Goal: Find specific page/section: Find specific page/section

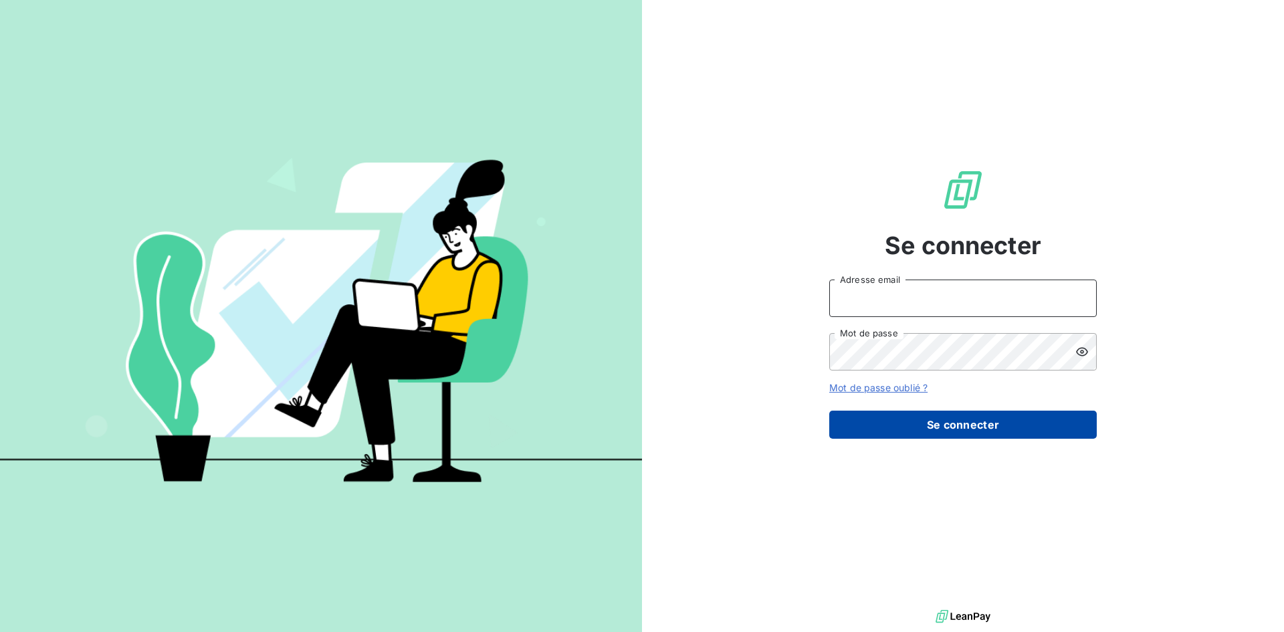
type input "[EMAIL_ADDRESS][DOMAIN_NAME]"
click at [873, 429] on button "Se connecter" at bounding box center [963, 425] width 268 height 28
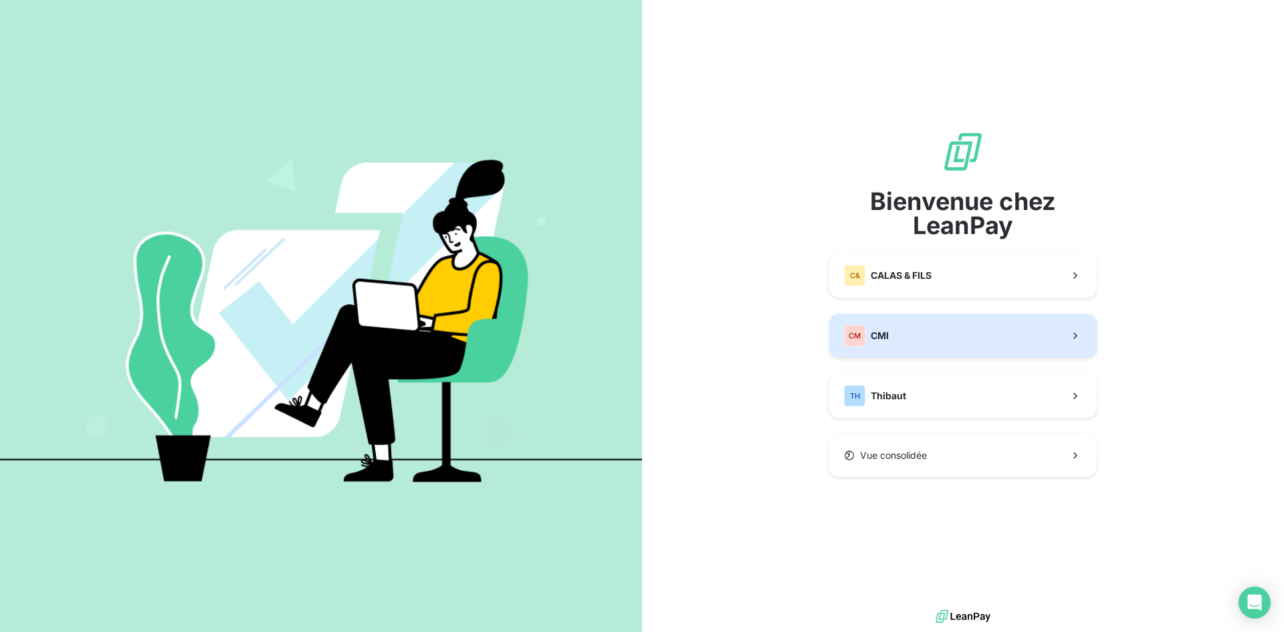
click at [897, 340] on button "CM CMI" at bounding box center [963, 336] width 268 height 44
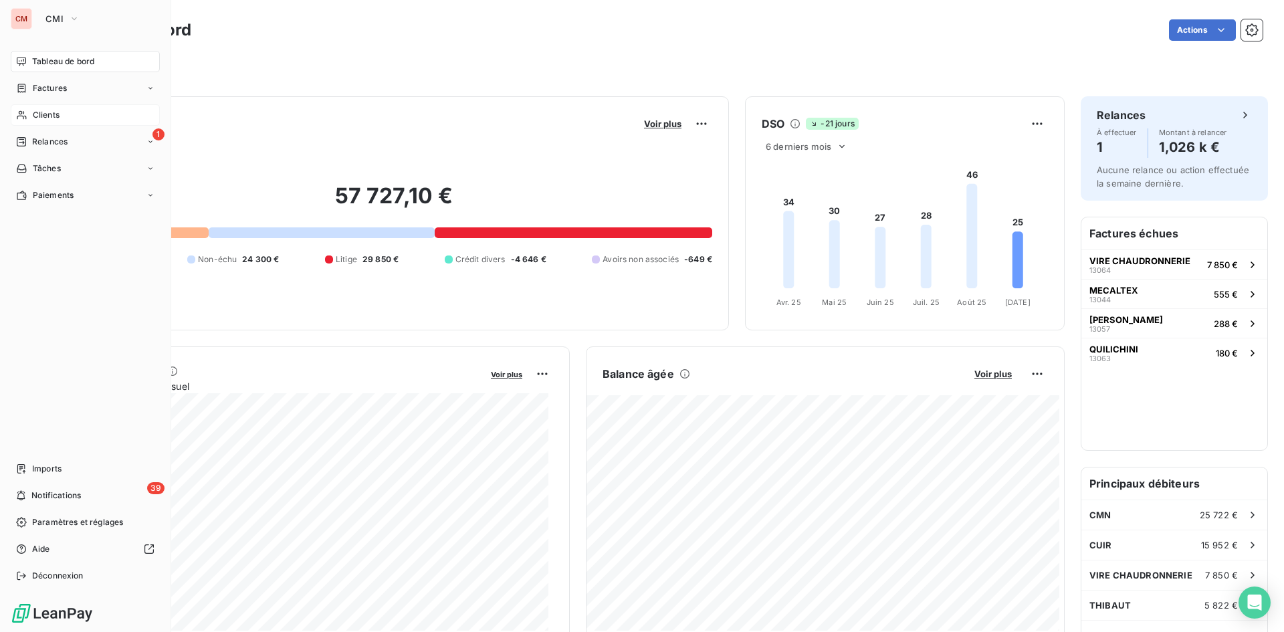
click at [60, 107] on div "Clients" at bounding box center [85, 114] width 149 height 21
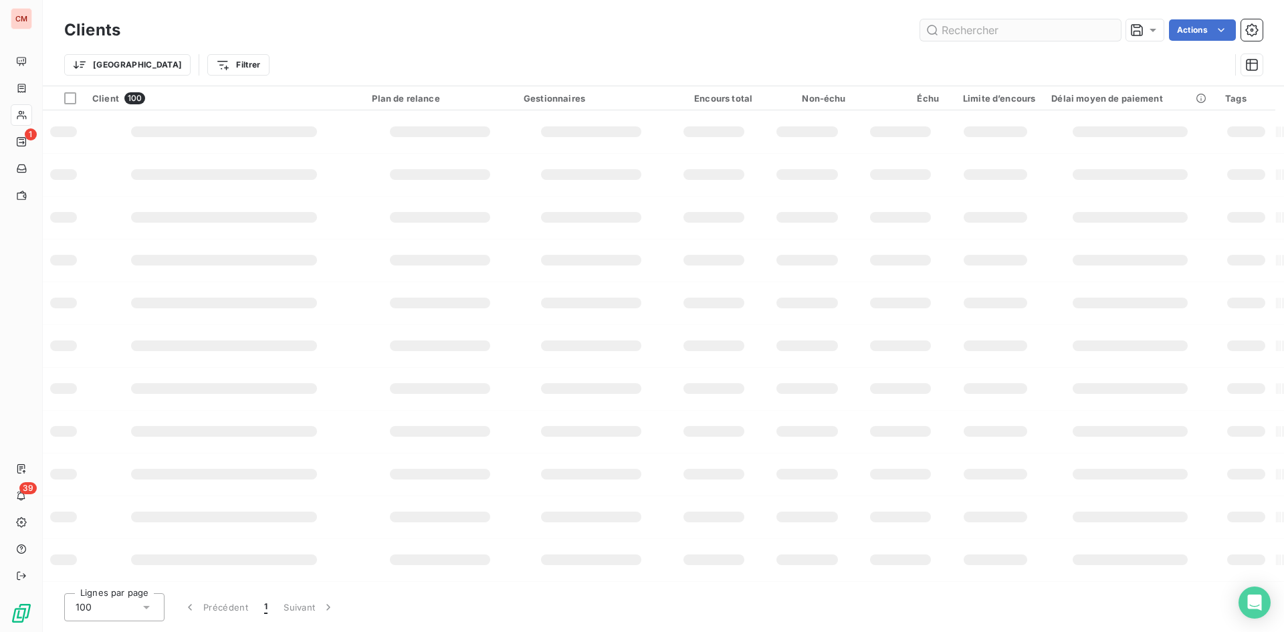
click at [966, 32] on input "text" at bounding box center [1020, 29] width 201 height 21
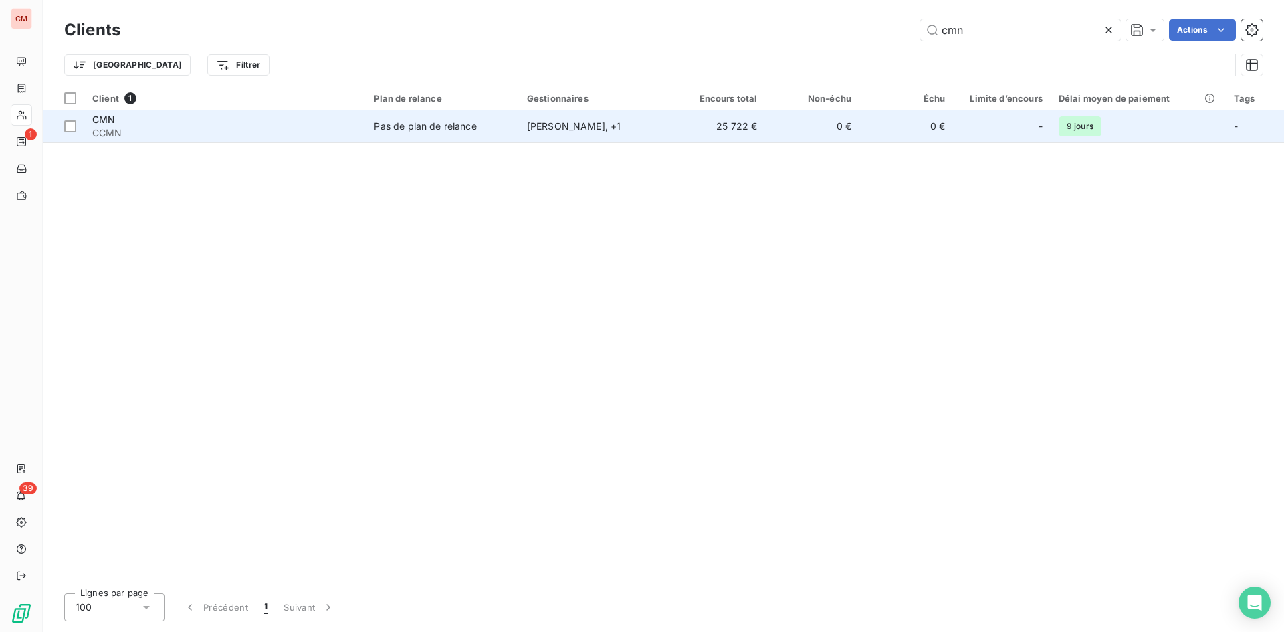
type input "cmn"
click at [403, 134] on td "Pas de plan de relance" at bounding box center [442, 126] width 152 height 32
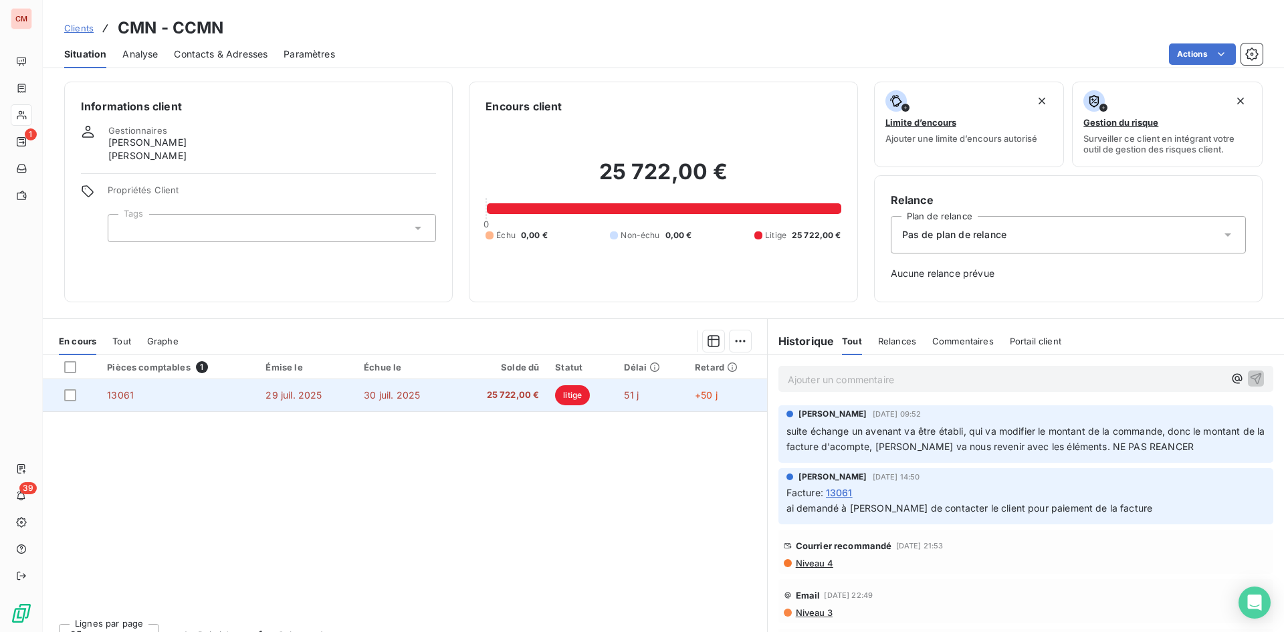
click at [425, 399] on td "30 juil. 2025" at bounding box center [405, 395] width 98 height 32
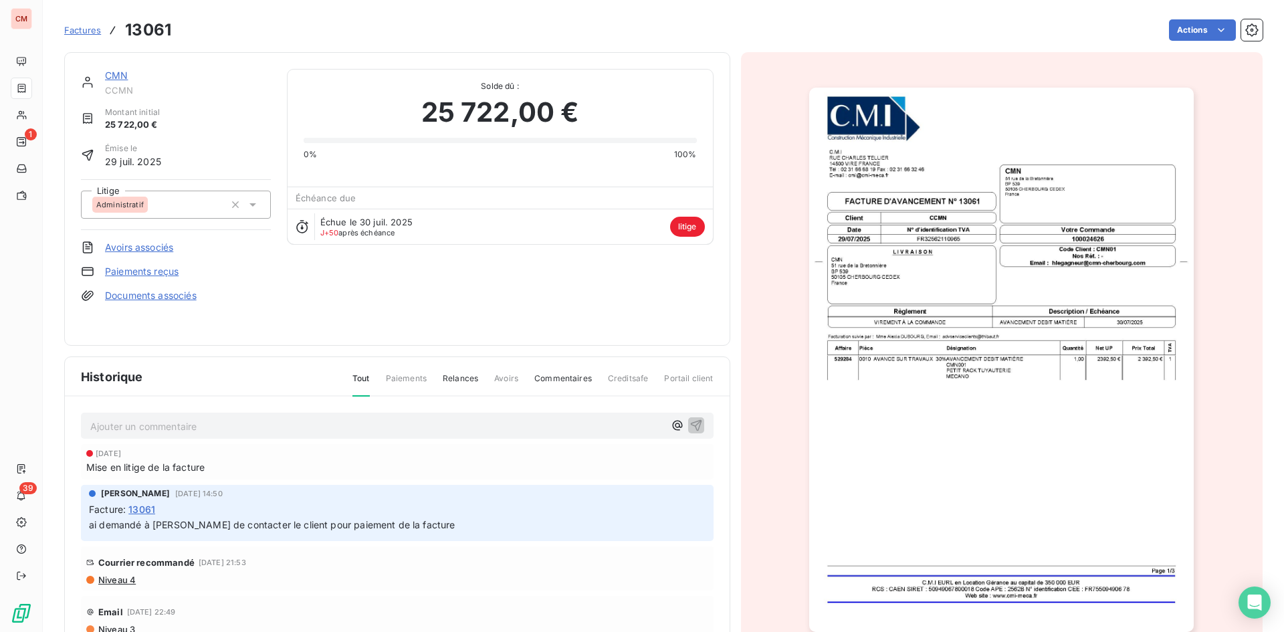
click at [122, 71] on link "CMN" at bounding box center [116, 75] width 23 height 11
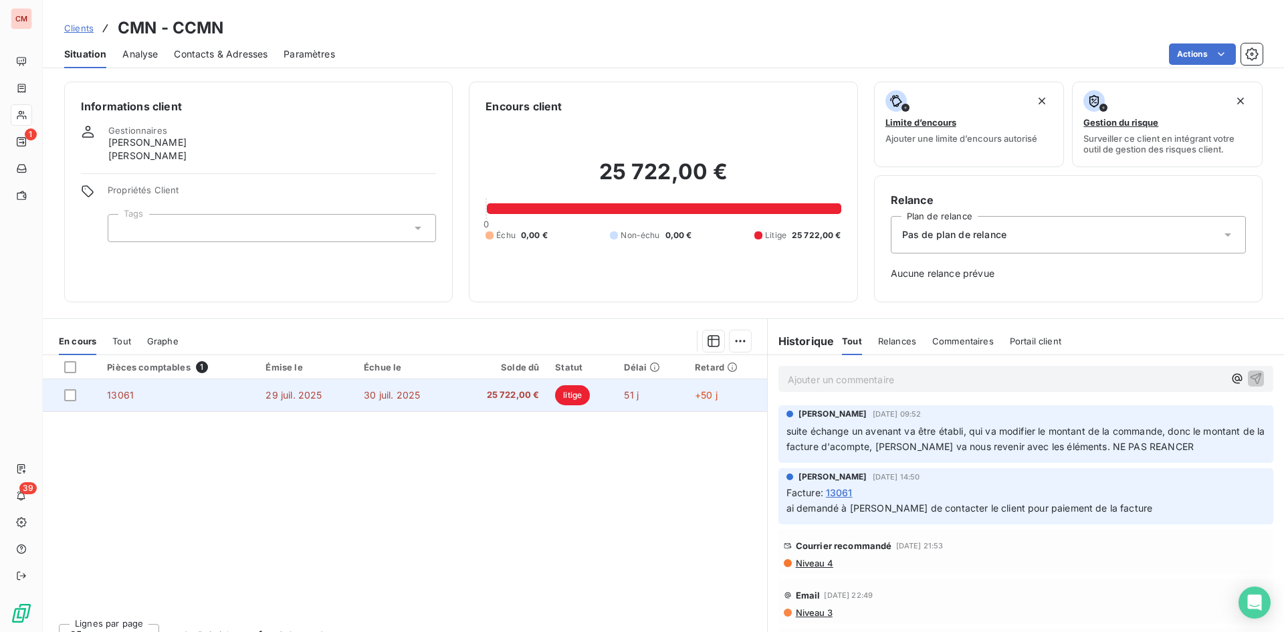
click at [433, 384] on td "30 juil. 2025" at bounding box center [405, 395] width 98 height 32
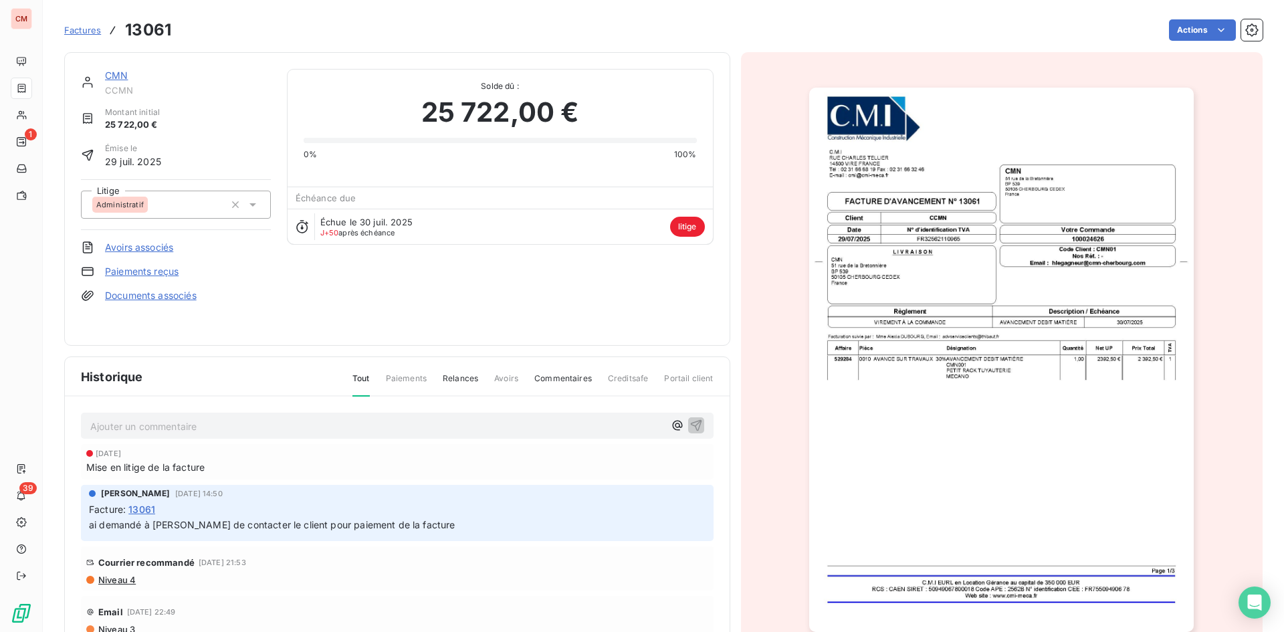
click at [120, 76] on link "CMN" at bounding box center [116, 75] width 23 height 11
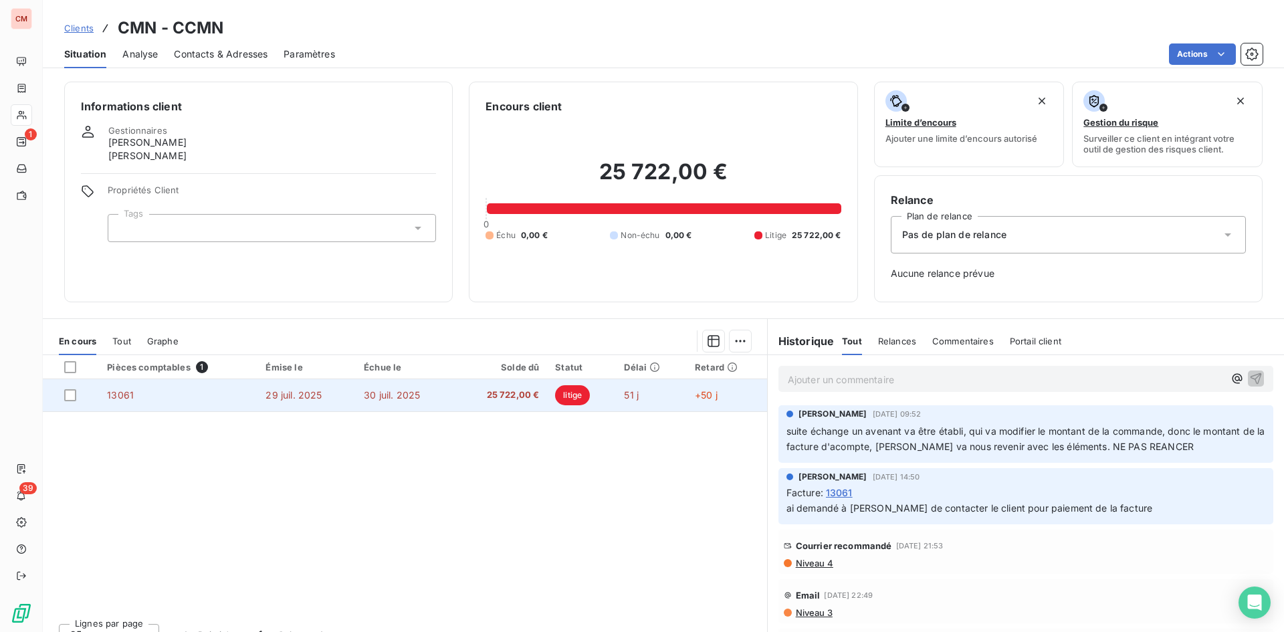
click at [506, 403] on td "25 722,00 €" at bounding box center [501, 395] width 94 height 32
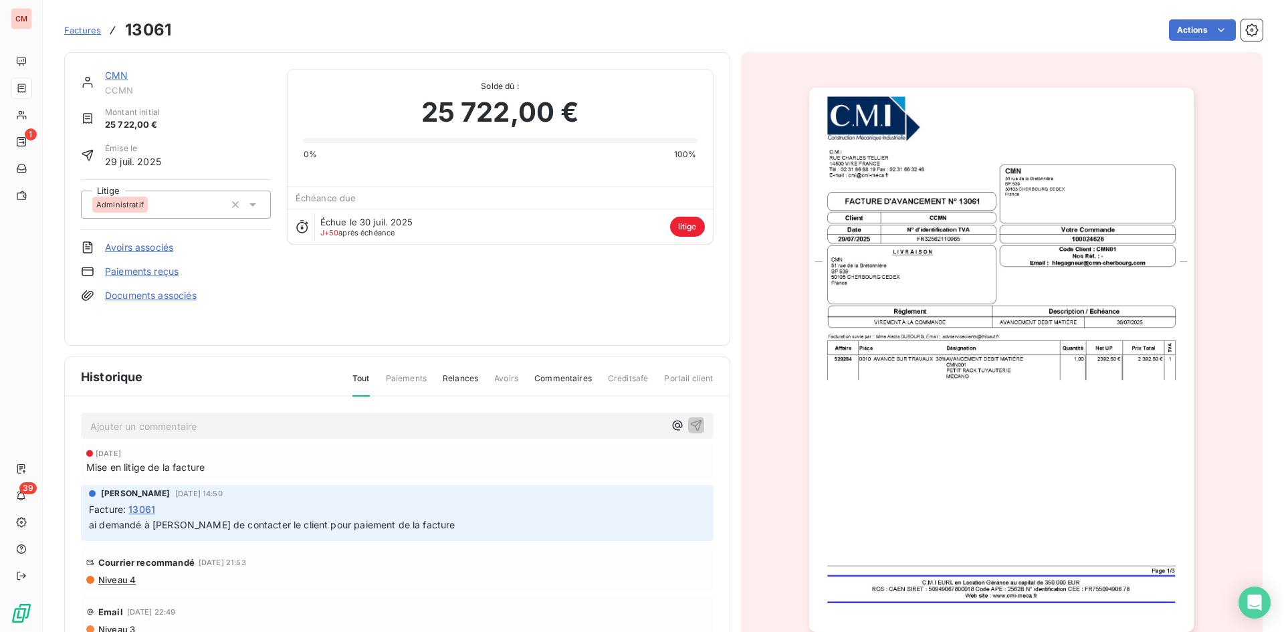
click at [207, 425] on p "Ajouter un commentaire ﻿" at bounding box center [377, 426] width 574 height 17
